Goal: Task Accomplishment & Management: Manage account settings

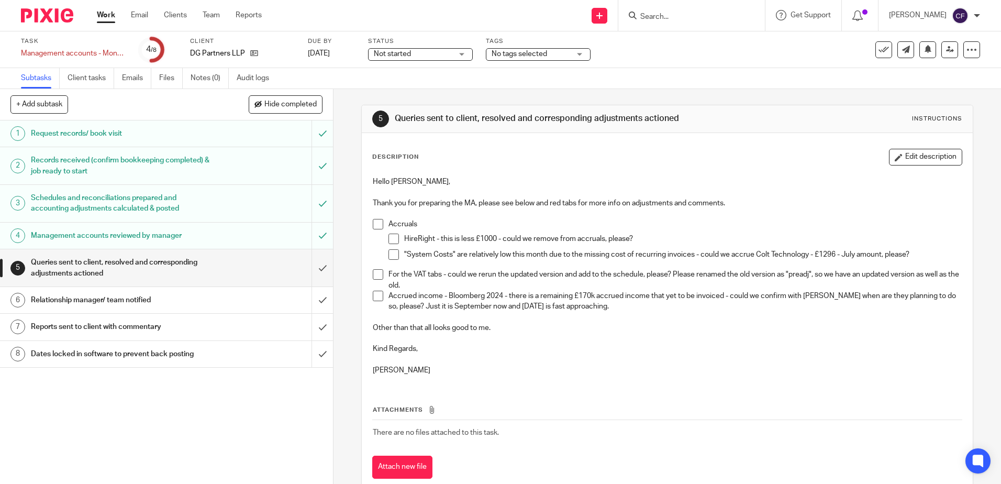
click at [218, 204] on div "Schedules and reconciliations prepared and accounting adjustments calculated & …" at bounding box center [166, 203] width 271 height 27
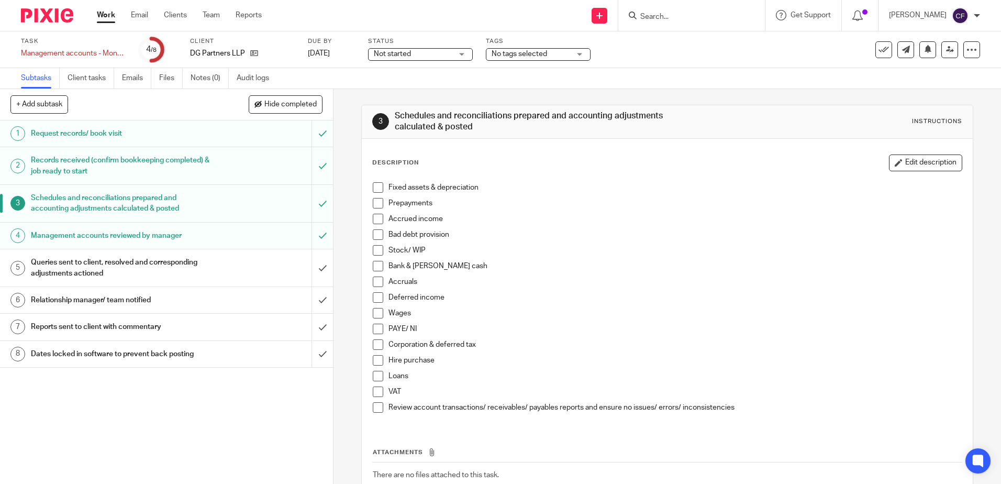
click at [226, 243] on div "Management accounts reviewed by manager" at bounding box center [166, 236] width 271 height 16
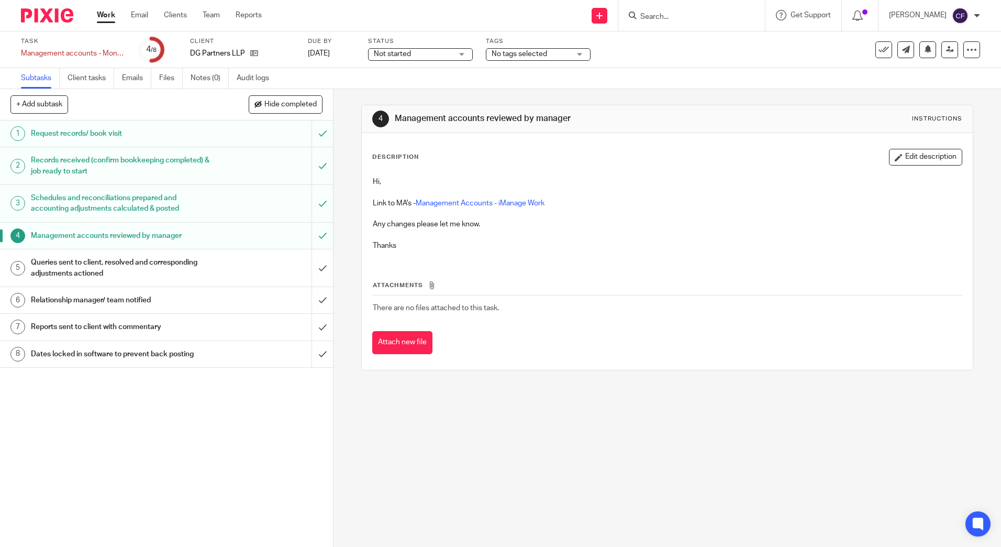
click at [152, 272] on h1 "Queries sent to client, resolved and corresponding adjustments actioned" at bounding box center [121, 268] width 180 height 27
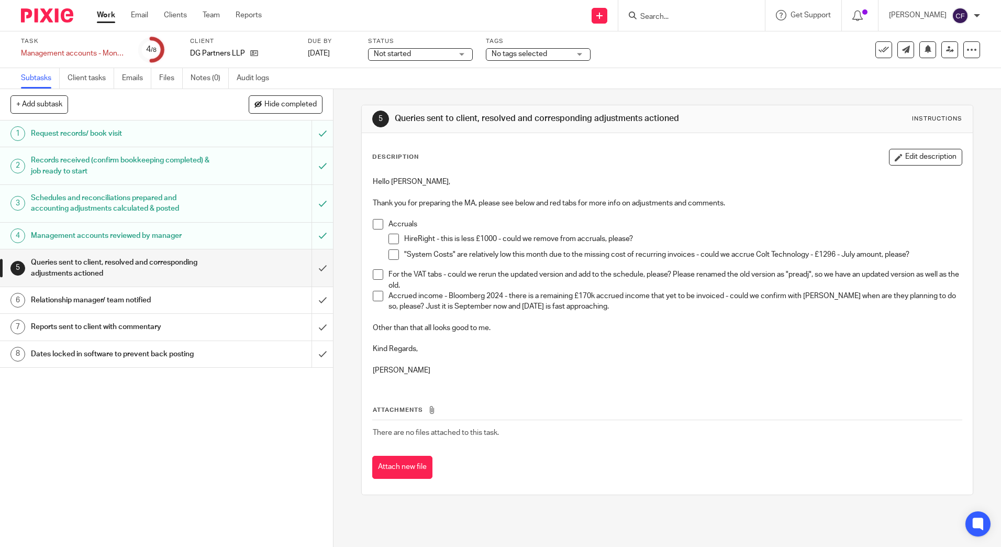
click at [378, 295] on span at bounding box center [378, 296] width 10 height 10
click at [377, 299] on span at bounding box center [378, 296] width 10 height 10
click at [379, 298] on span at bounding box center [378, 296] width 10 height 10
click at [375, 272] on span at bounding box center [378, 274] width 10 height 10
click at [393, 244] on span at bounding box center [394, 239] width 10 height 10
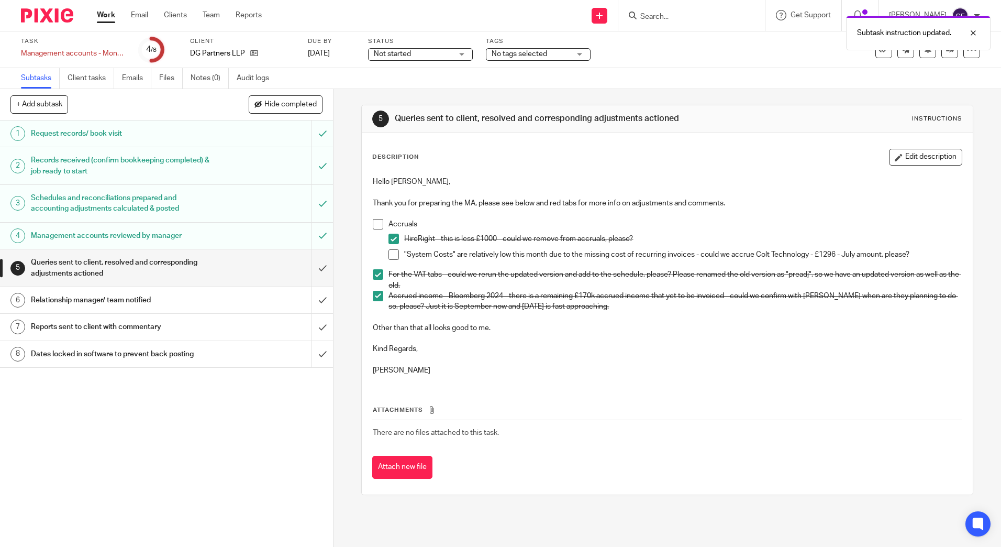
click at [378, 226] on span at bounding box center [378, 224] width 10 height 10
click at [394, 255] on span at bounding box center [394, 254] width 10 height 10
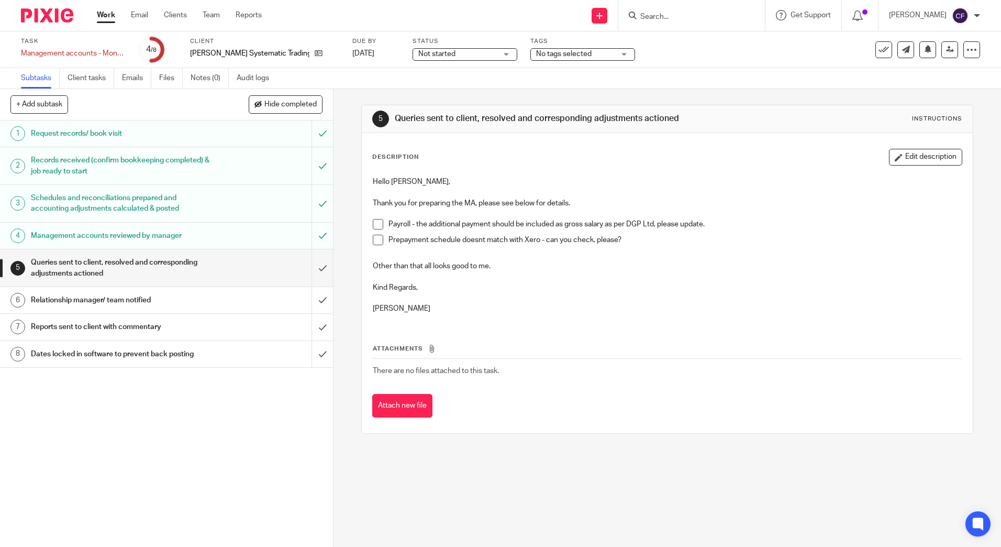
click at [662, 311] on p "[PERSON_NAME]" at bounding box center [667, 308] width 589 height 10
click at [376, 237] on span at bounding box center [378, 240] width 10 height 10
click at [378, 226] on span at bounding box center [378, 224] width 10 height 10
click at [316, 268] on input "submit" at bounding box center [166, 267] width 333 height 37
click at [317, 303] on input "submit" at bounding box center [166, 300] width 333 height 26
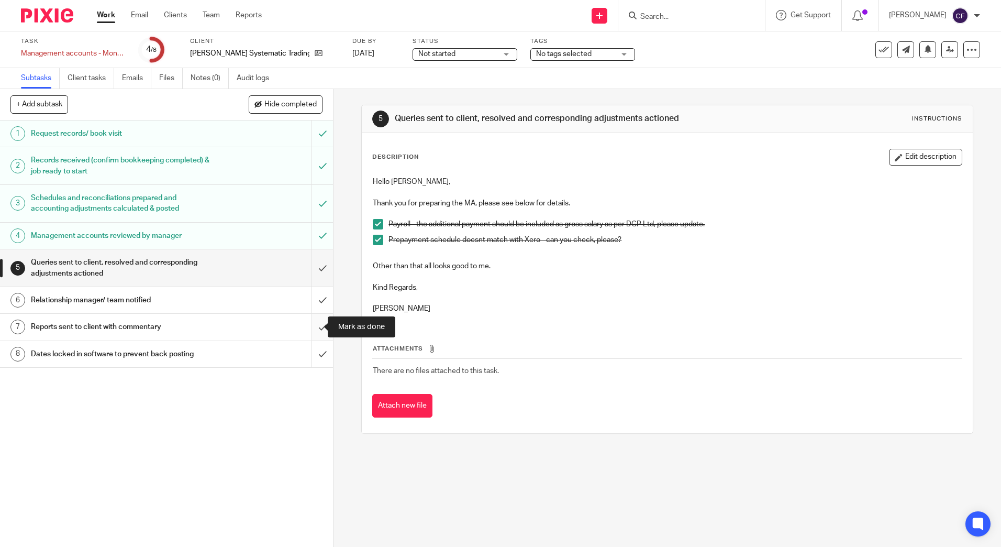
click at [317, 323] on input "submit" at bounding box center [166, 327] width 333 height 26
